Goal: Task Accomplishment & Management: Complete application form

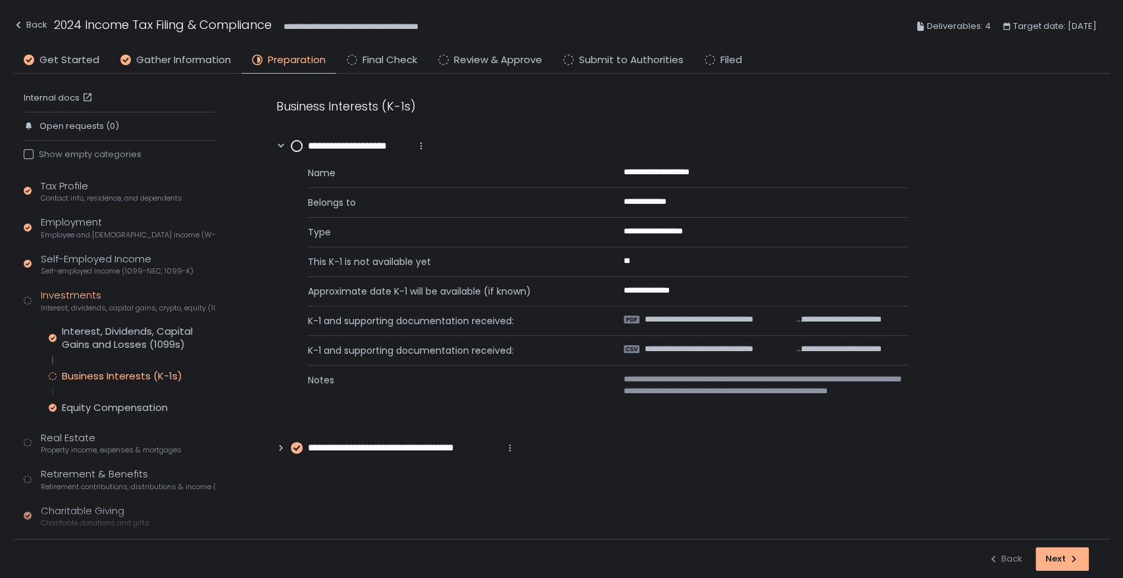
click at [300, 151] on circle at bounding box center [296, 146] width 11 height 11
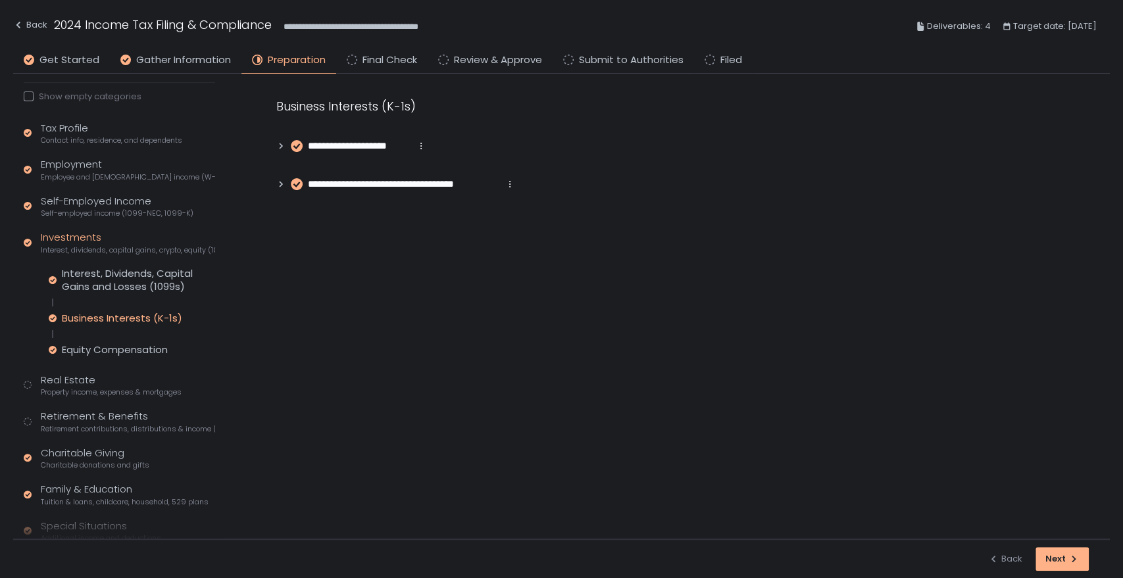
scroll to position [146, 0]
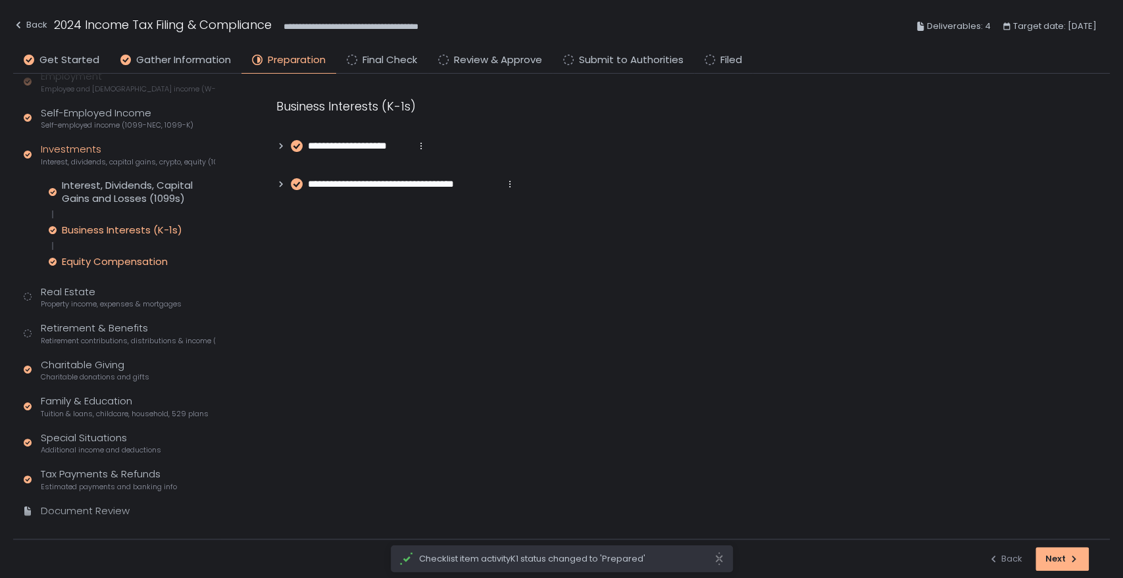
click at [124, 255] on div "Equity Compensation" at bounding box center [115, 261] width 106 height 13
click at [82, 299] on span "Property income, expenses & mortgages" at bounding box center [111, 304] width 141 height 10
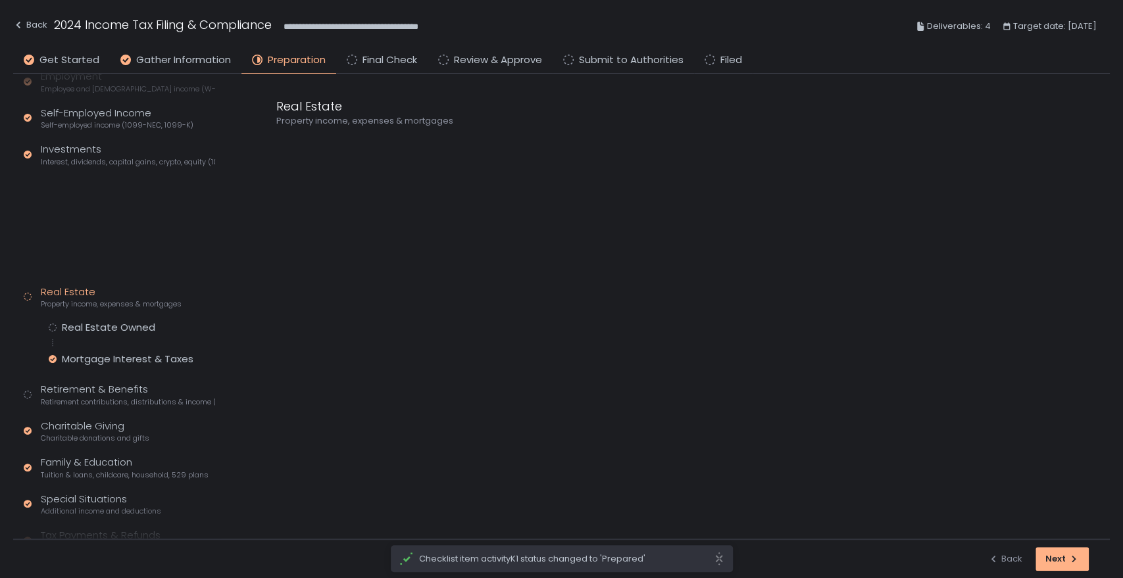
scroll to position [118, 0]
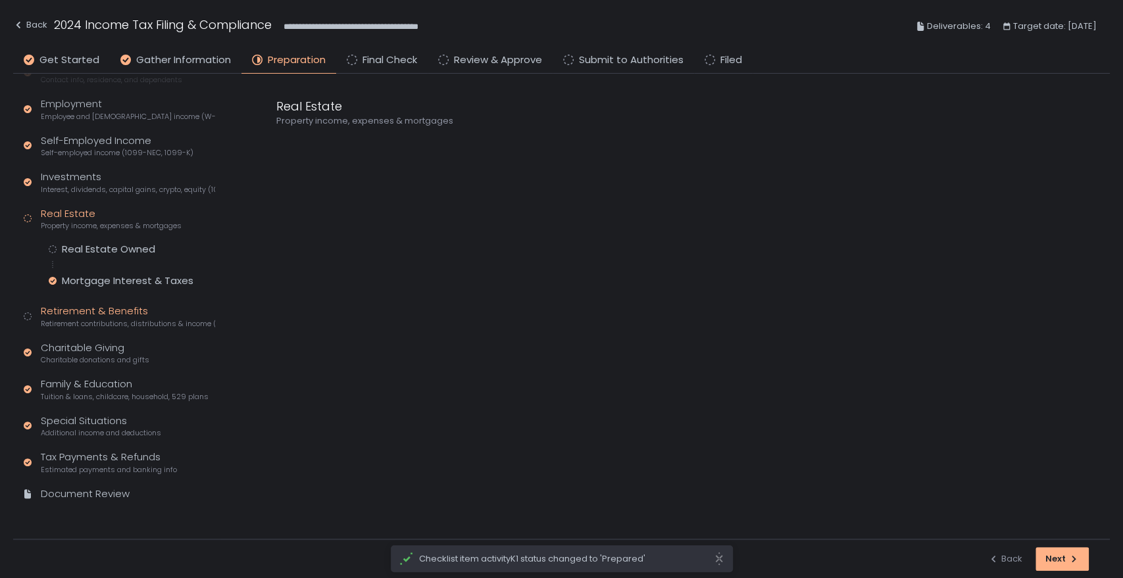
click at [84, 311] on div "Retirement & Benefits Retirement contributions, distributions & income (1099-R,…" at bounding box center [128, 316] width 174 height 25
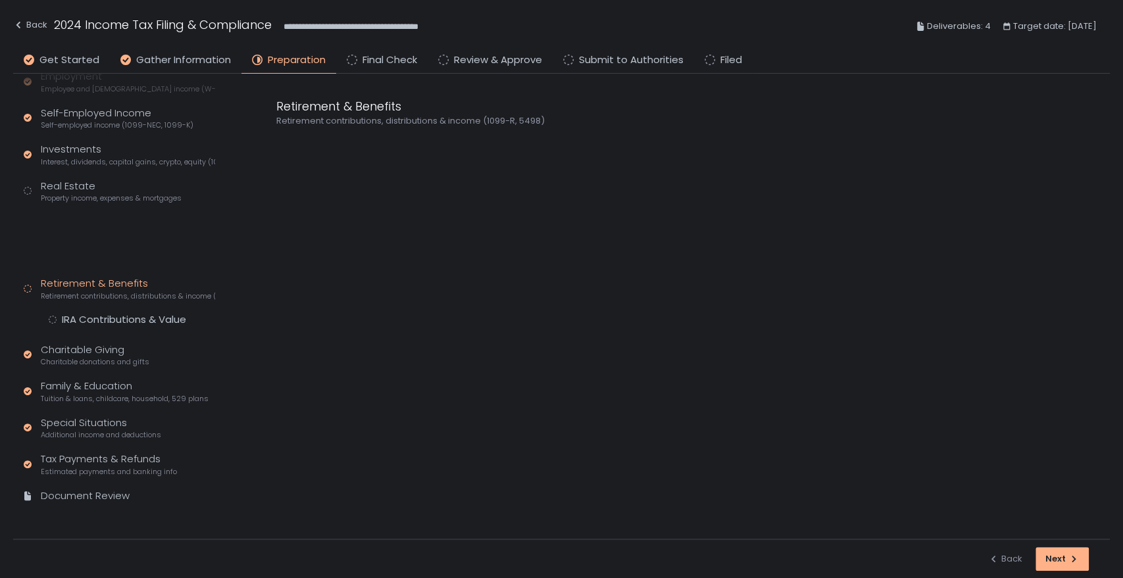
scroll to position [87, 0]
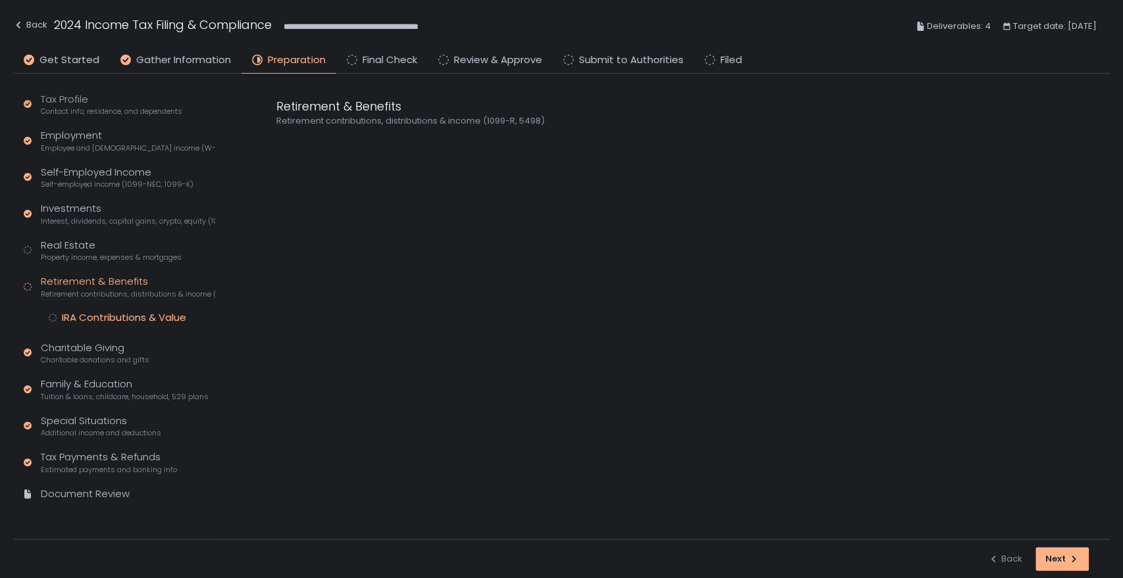
click at [164, 314] on div "IRA Contributions & Value" at bounding box center [124, 317] width 124 height 13
click at [444, 141] on icon at bounding box center [443, 146] width 11 height 11
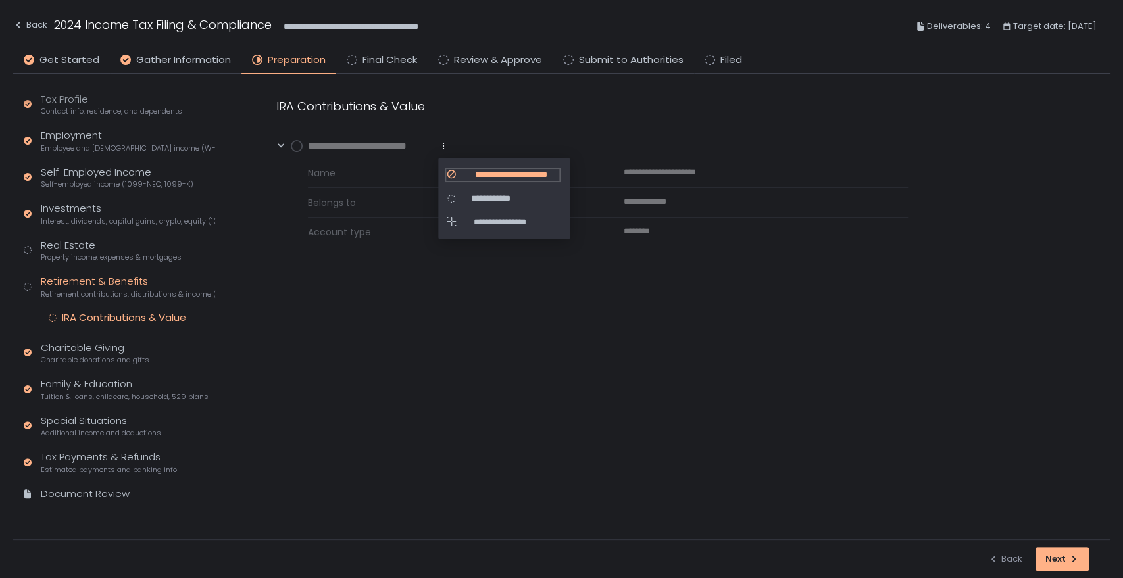
click at [458, 172] on div "**********" at bounding box center [502, 175] width 113 height 12
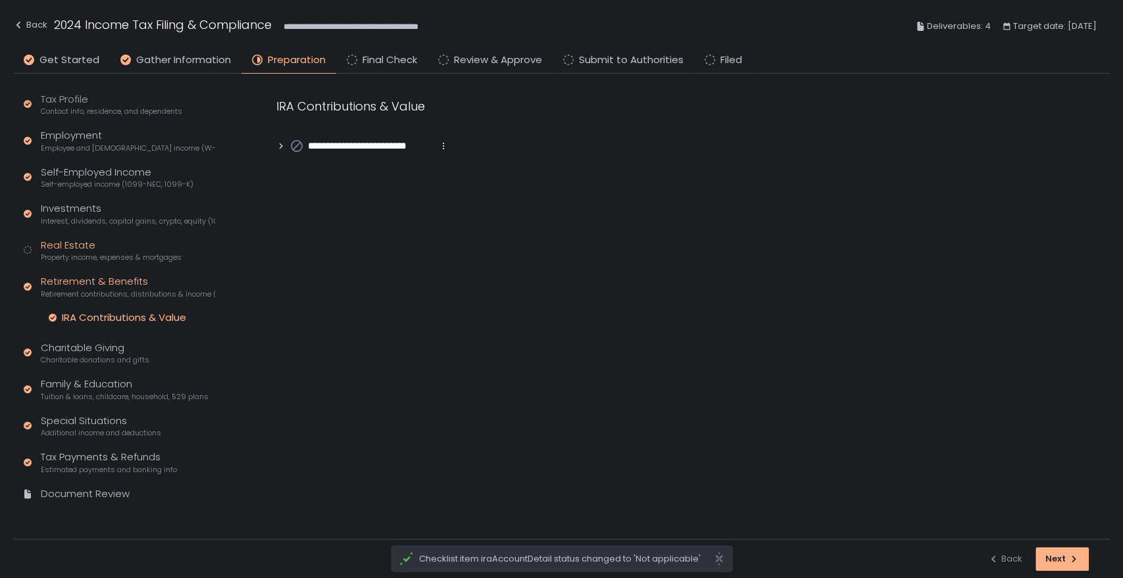
click at [77, 250] on div "Real Estate Property income, expenses & mortgages" at bounding box center [111, 250] width 141 height 25
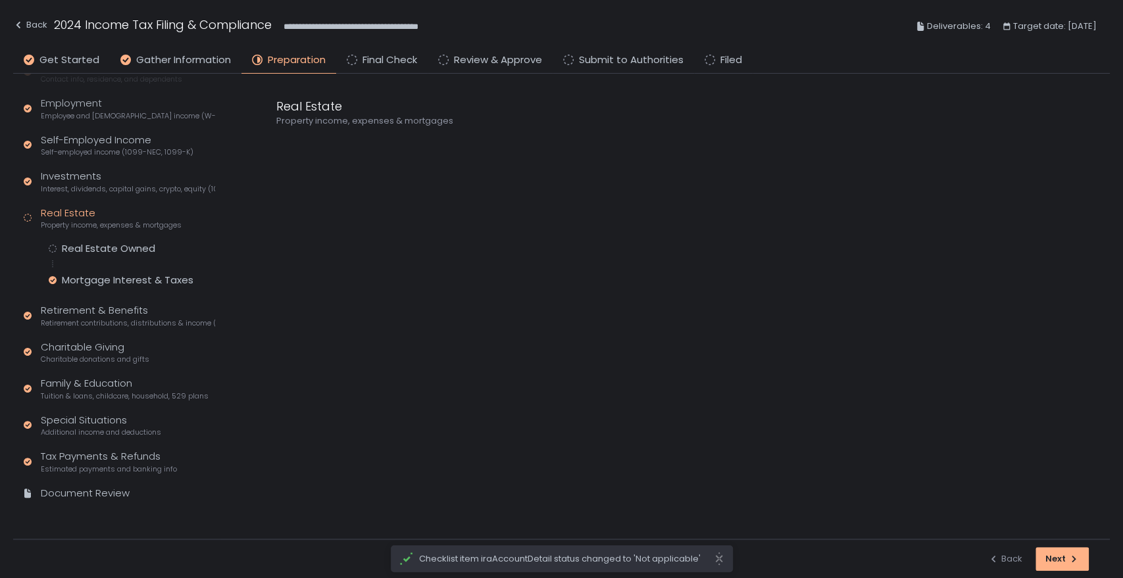
scroll to position [118, 0]
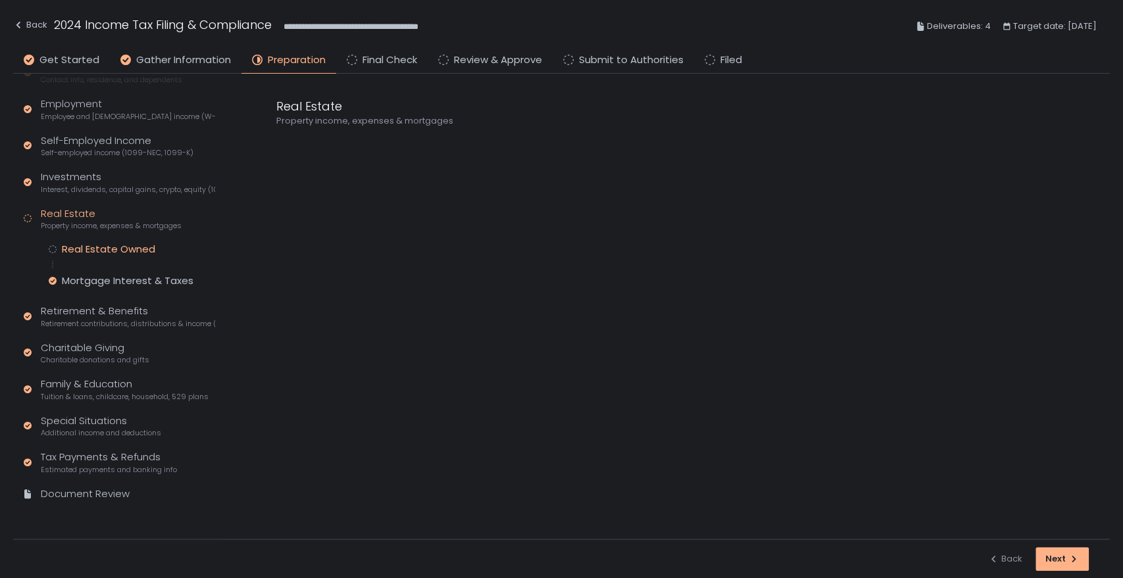
click at [116, 255] on div "Real Estate Owned" at bounding box center [108, 249] width 93 height 13
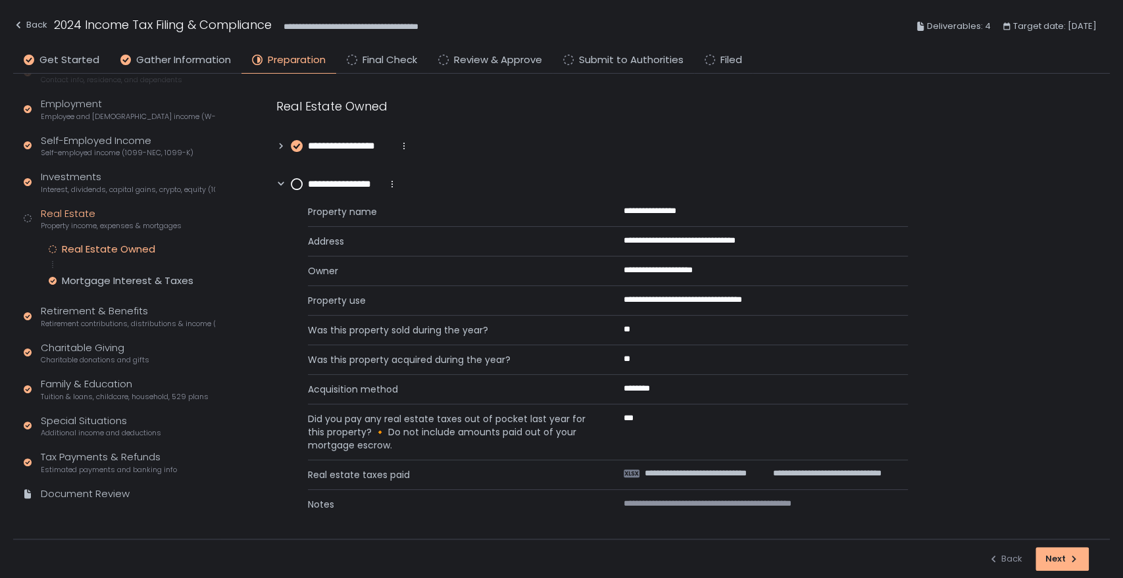
click at [363, 146] on span "**********" at bounding box center [350, 146] width 85 height 15
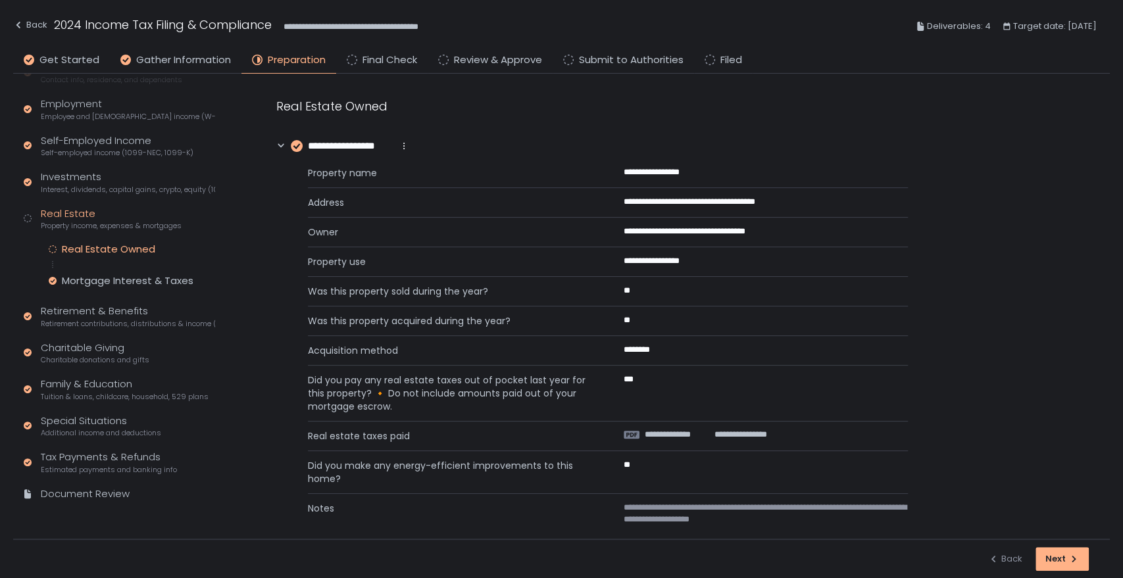
click at [333, 141] on span "**********" at bounding box center [350, 146] width 85 height 15
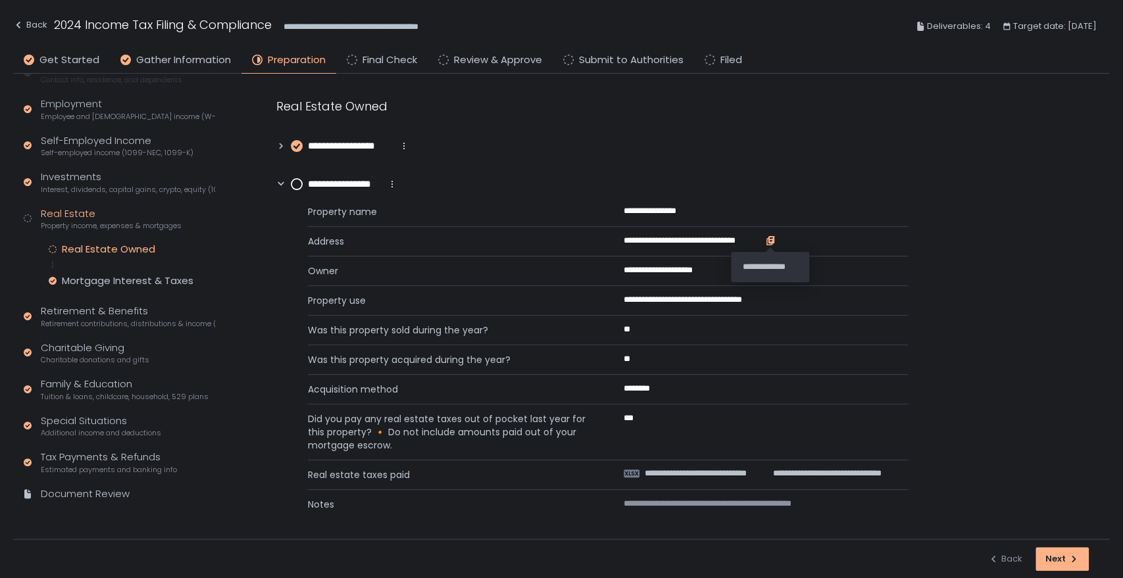
click at [772, 239] on icon "button" at bounding box center [770, 238] width 6 height 7
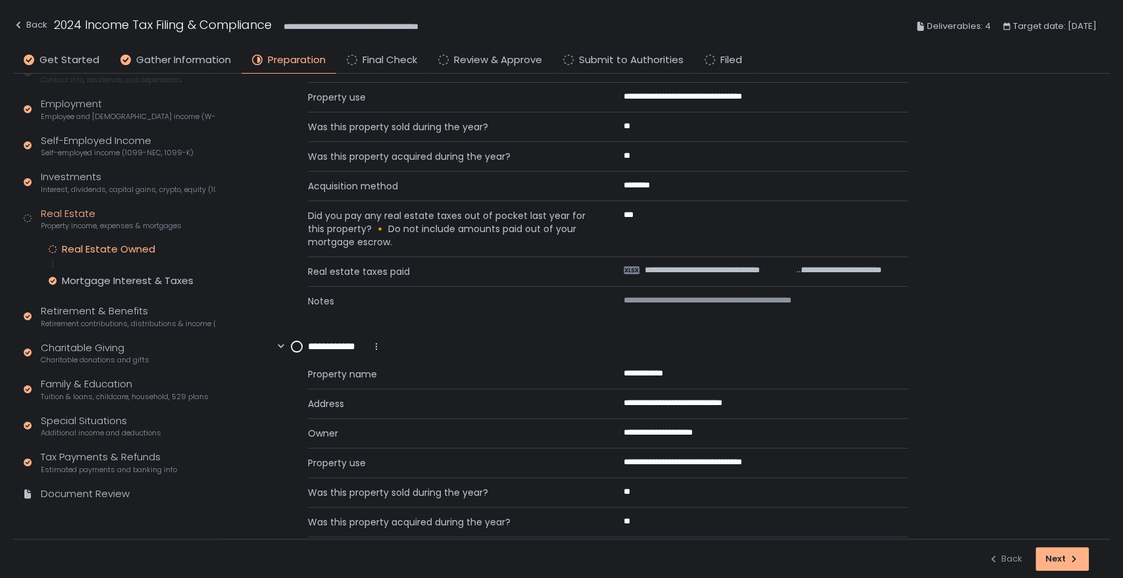
scroll to position [584, 0]
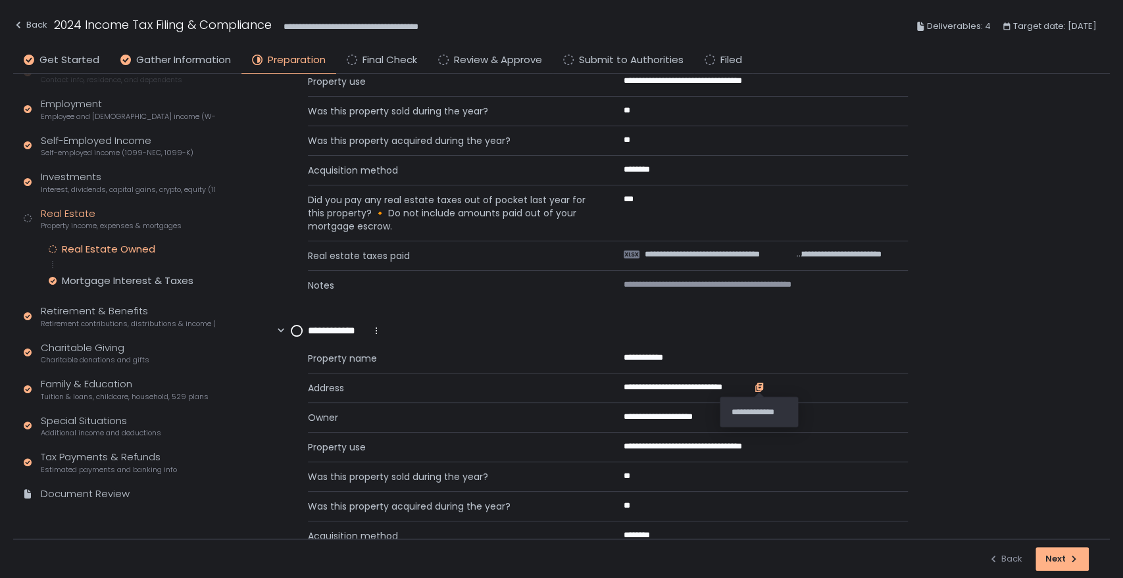
click at [760, 383] on icon "button" at bounding box center [759, 385] width 6 height 7
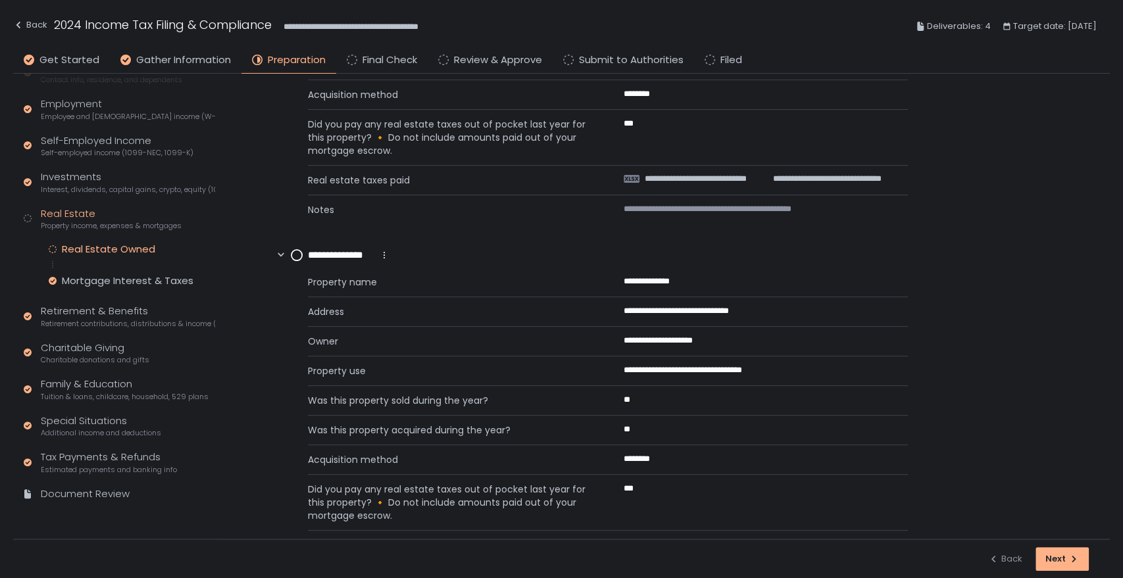
scroll to position [292, 0]
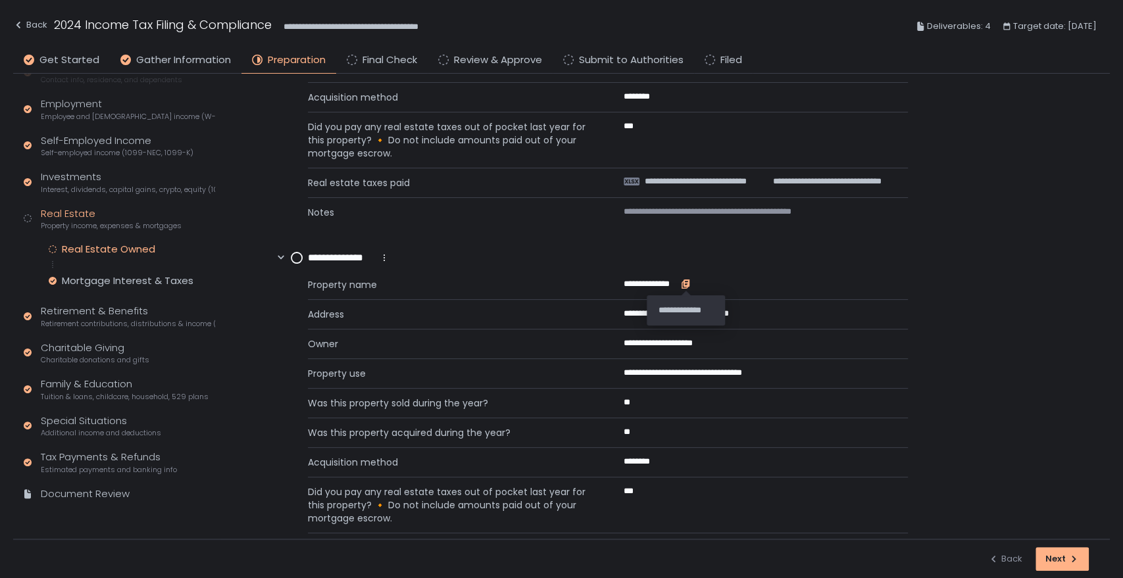
click at [689, 285] on icon "button" at bounding box center [686, 282] width 6 height 7
click at [763, 311] on icon "button" at bounding box center [764, 312] width 6 height 7
